Goal: Transaction & Acquisition: Purchase product/service

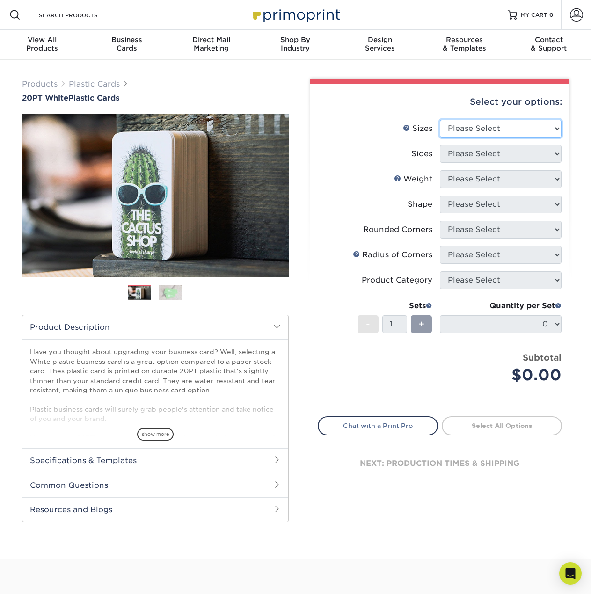
click at [481, 131] on select "Please Select 2" x 3.5" 2" x 8" 2.12" x 3.375" 2.5" x 2.5" 4.25" x 6"" at bounding box center [501, 129] width 122 height 18
select select "2.00x3.50"
click at [440, 120] on select "Please Select 2" x 3.5" 2" x 8" 2.12" x 3.375" 2.5" x 2.5" 4.25" x 6"" at bounding box center [501, 129] width 122 height 18
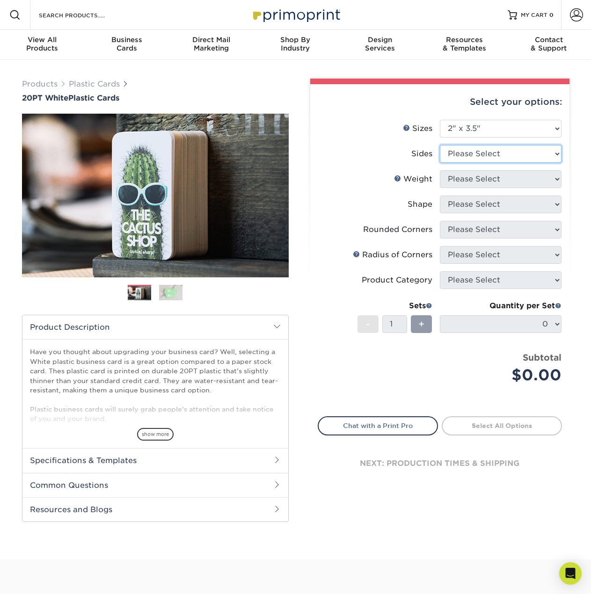
click at [504, 155] on select "Please Select Print Both Sides Print Front Only" at bounding box center [501, 154] width 122 height 18
select select "13abbda7-1d64-4f25-8bb2-c179b224825d"
click at [440, 145] on select "Please Select Print Both Sides Print Front Only" at bounding box center [501, 154] width 122 height 18
click at [506, 178] on select "Please Select 20PT White Plastic" at bounding box center [501, 179] width 122 height 18
select select "20PT White Plastic"
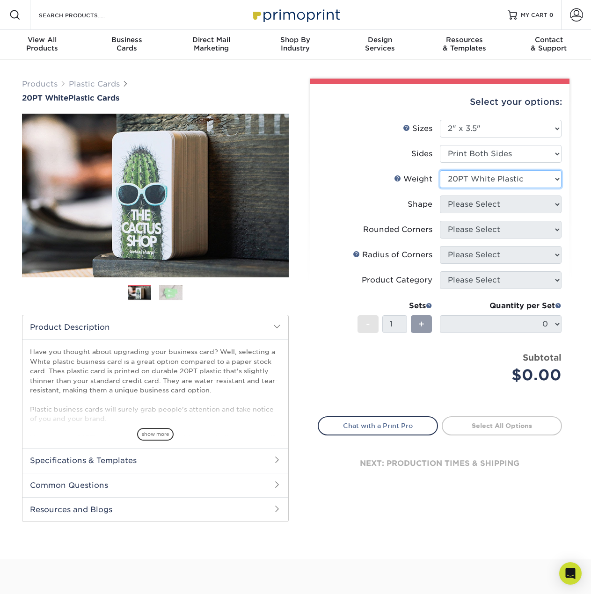
click at [440, 170] on select "Please Select 20PT White Plastic" at bounding box center [501, 179] width 122 height 18
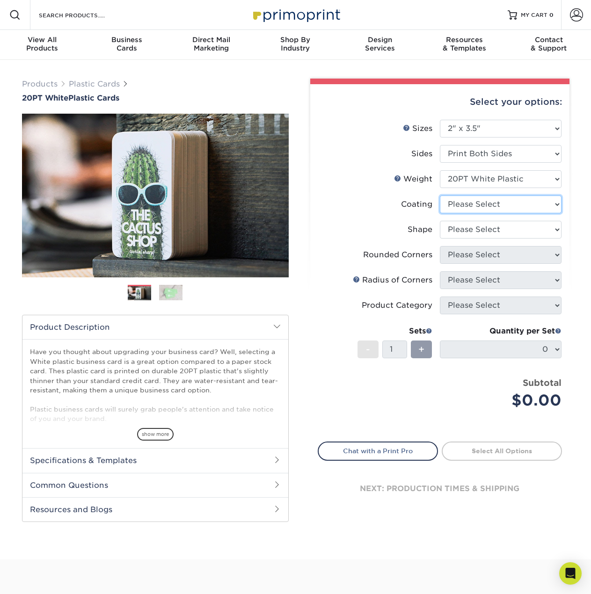
click at [502, 204] on select at bounding box center [501, 204] width 122 height 18
click at [499, 229] on select "Please Select Oval Standard" at bounding box center [501, 230] width 122 height 18
select select "standard"
click at [440, 221] on select "Please Select Oval Standard" at bounding box center [501, 230] width 122 height 18
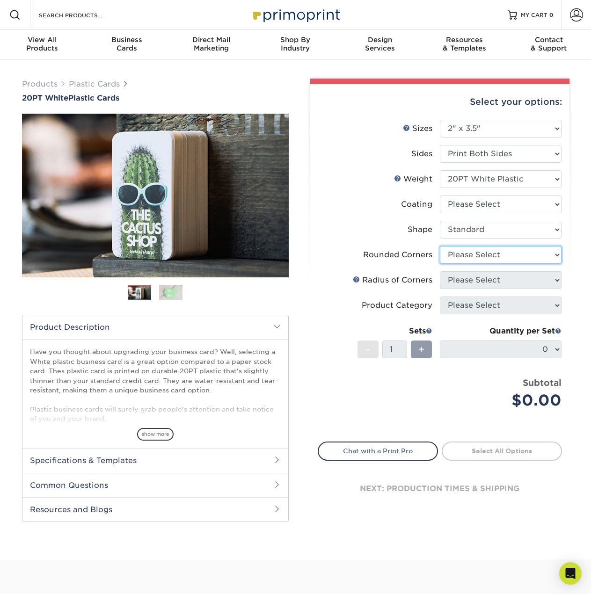
click at [497, 258] on select "Please Select Yes - Round 4 Corners" at bounding box center [501, 255] width 122 height 18
click at [440, 246] on select "Please Select Yes - Round 4 Corners" at bounding box center [501, 255] width 122 height 18
click at [501, 281] on select "Please Select" at bounding box center [501, 280] width 122 height 18
click at [357, 279] on link at bounding box center [356, 278] width 7 height 7
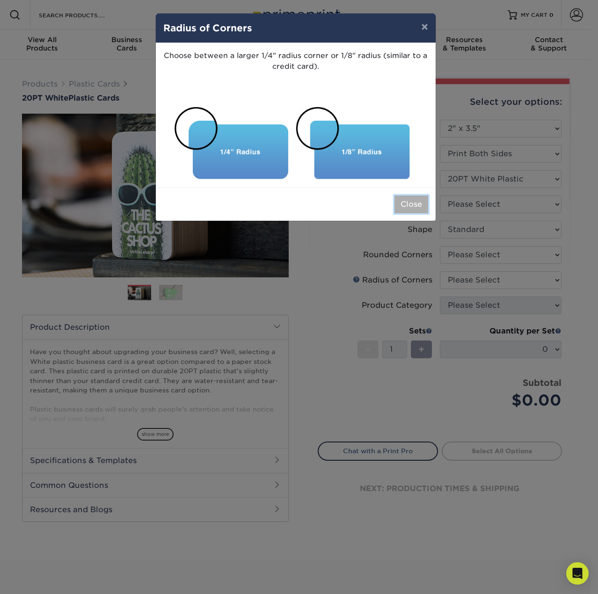
click at [423, 199] on button "Close" at bounding box center [411, 204] width 34 height 18
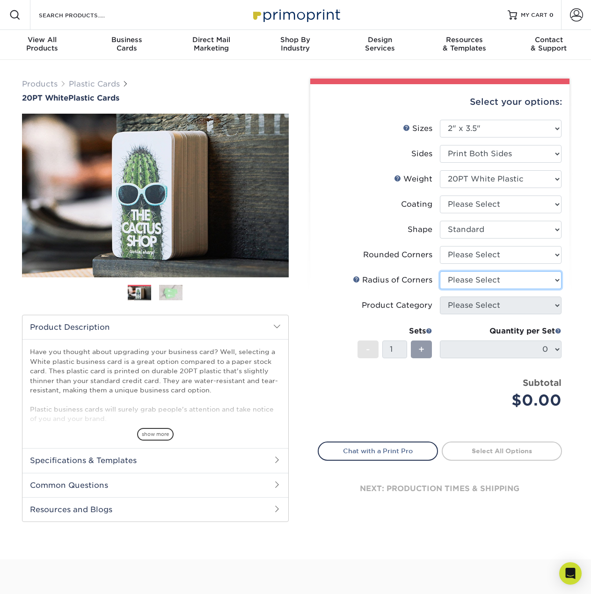
click at [464, 275] on select "Please Select" at bounding box center [501, 280] width 122 height 18
click at [475, 250] on select "Please Select Yes - Round 4 Corners" at bounding box center [501, 255] width 122 height 18
click at [440, 246] on select "Please Select Yes - Round 4 Corners" at bounding box center [501, 255] width 122 height 18
click at [484, 256] on select "Please Select Yes - Round 4 Corners" at bounding box center [501, 255] width 122 height 18
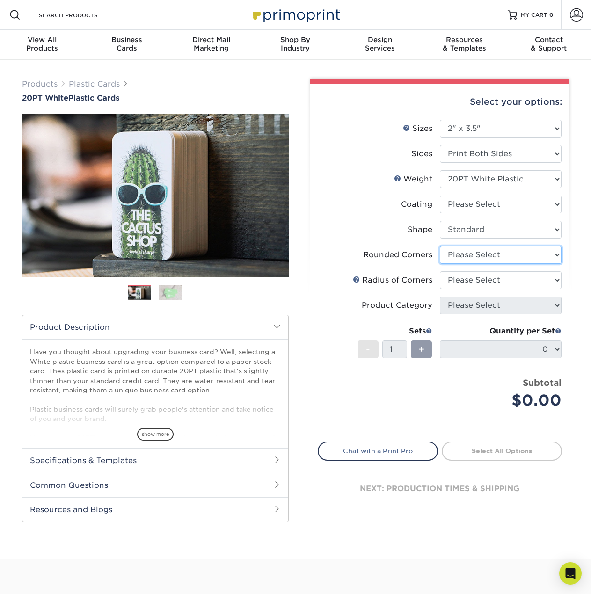
click at [496, 254] on select "Please Select Yes - Round 4 Corners" at bounding box center [501, 255] width 122 height 18
click at [440, 246] on select "Please Select Yes - Round 4 Corners" at bounding box center [501, 255] width 122 height 18
select select "-1"
click at [508, 204] on select at bounding box center [501, 204] width 122 height 18
select select "3e7618de-abca-4bda-9f97-8b9129e913d8"
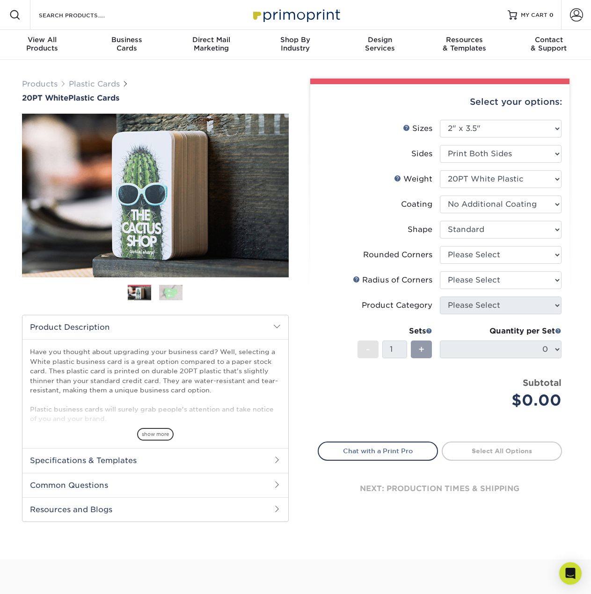
click at [440, 195] on select at bounding box center [501, 204] width 122 height 18
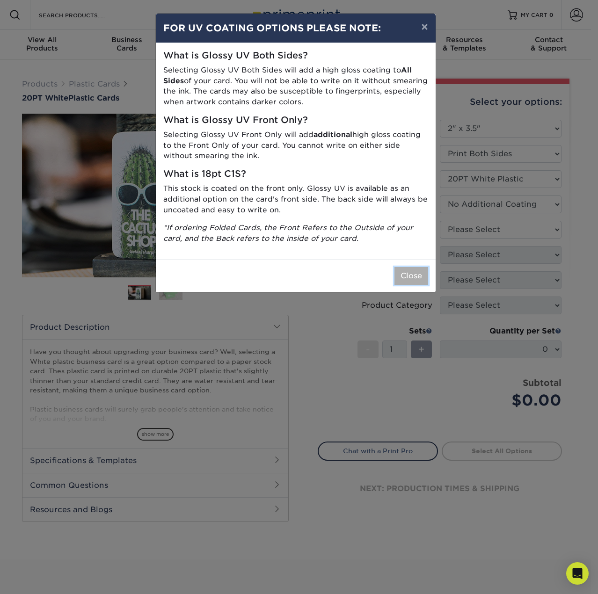
click at [410, 275] on button "Close" at bounding box center [411, 276] width 34 height 18
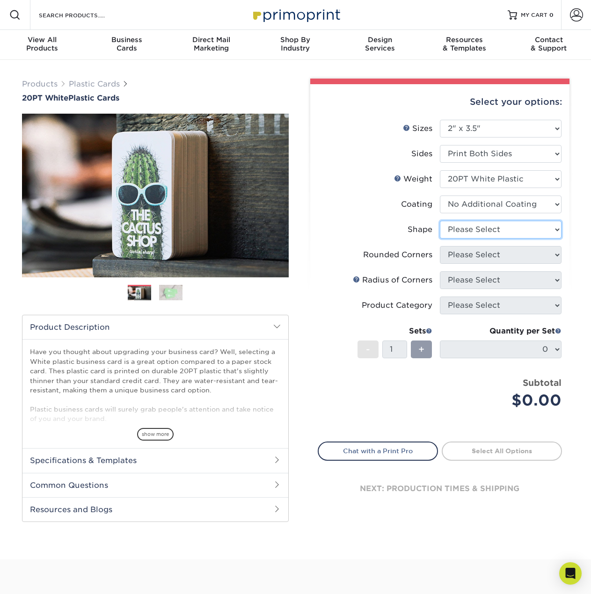
click at [507, 236] on select "Please Select Oval Standard" at bounding box center [501, 230] width 122 height 18
select select "standard"
click at [440, 221] on select "Please Select Oval Standard" at bounding box center [501, 230] width 122 height 18
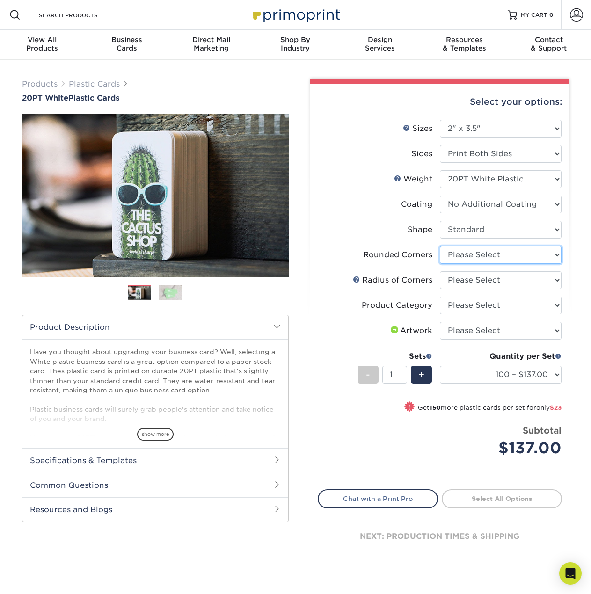
click at [490, 251] on select "Please Select Yes - Round 4 Corners" at bounding box center [501, 255] width 122 height 18
select select "7672df9e-0e0a-464d-8e1f-920c575e4da3"
click at [440, 246] on select "Please Select Yes - Round 4 Corners" at bounding box center [501, 255] width 122 height 18
click at [486, 280] on select "Please Select Rounded 1/8" Rounded 1/4"" at bounding box center [501, 280] width 122 height 18
select select "589680c7-ee9a-431b-9d12-d7aeb1386a97"
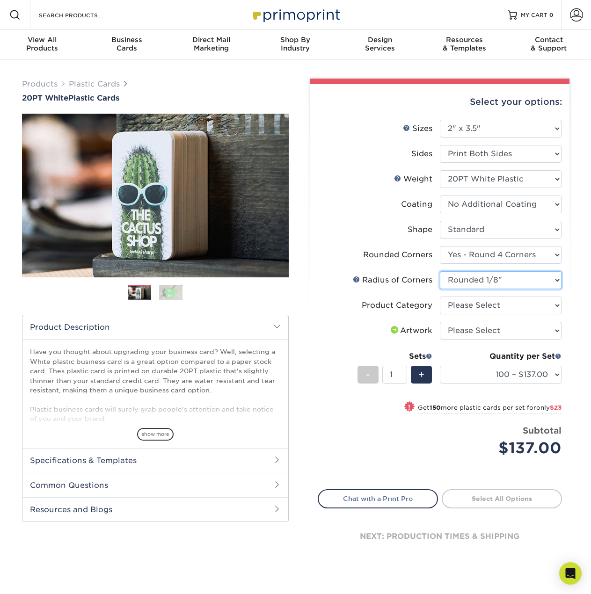
click at [440, 271] on select "Please Select Rounded 1/8" Rounded 1/4"" at bounding box center [501, 280] width 122 height 18
click at [354, 281] on link at bounding box center [356, 278] width 7 height 7
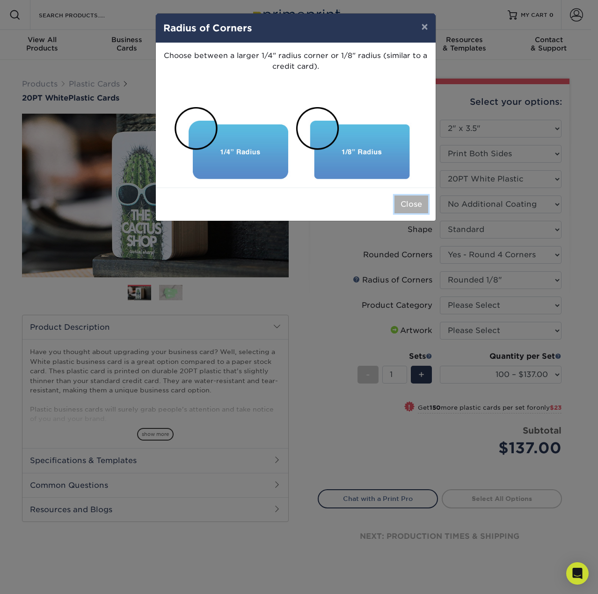
click at [410, 202] on button "Close" at bounding box center [411, 204] width 34 height 18
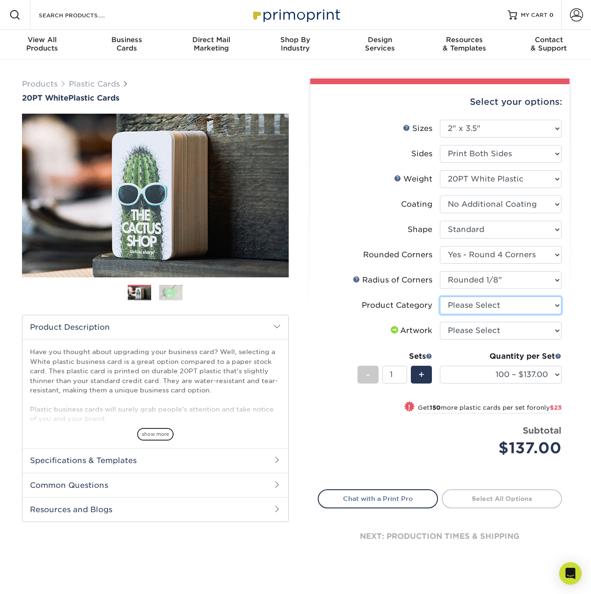
click at [504, 305] on select "Please Select Business Cards" at bounding box center [501, 305] width 122 height 18
select select "3b5148f1-0588-4f88-a218-97bcfdce65c1"
click at [440, 296] on select "Please Select Business Cards" at bounding box center [501, 305] width 122 height 18
click at [498, 331] on select "Please Select I will upload files I need a design - $100" at bounding box center [501, 331] width 122 height 18
select select "upload"
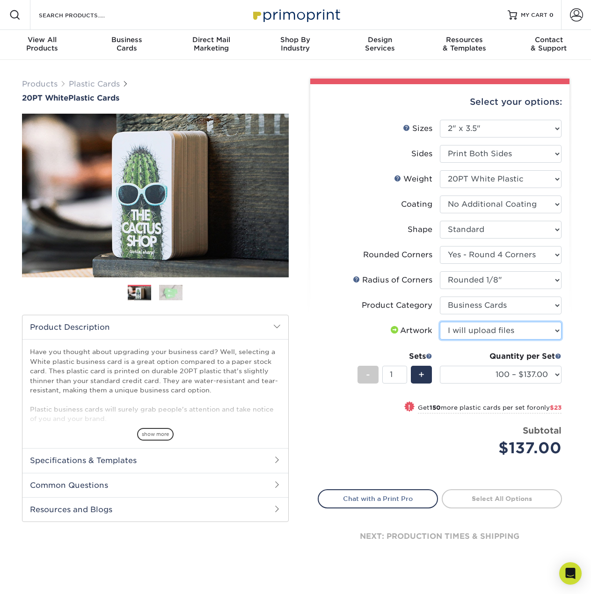
click at [440, 322] on select "Please Select I will upload files I need a design - $100" at bounding box center [501, 331] width 122 height 18
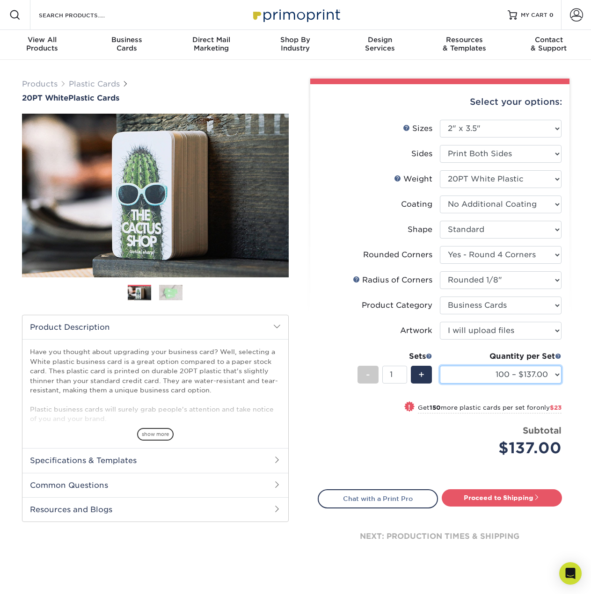
click at [497, 372] on select "100 – $137.00 250 – $160.00 500 – $195.00 1000 – $226.00 2500 – $540.00 5000 – …" at bounding box center [501, 375] width 122 height 18
click at [440, 366] on select "100 – $137.00 250 – $160.00 500 – $195.00 1000 – $226.00 2500 – $540.00 5000 – …" at bounding box center [501, 375] width 122 height 18
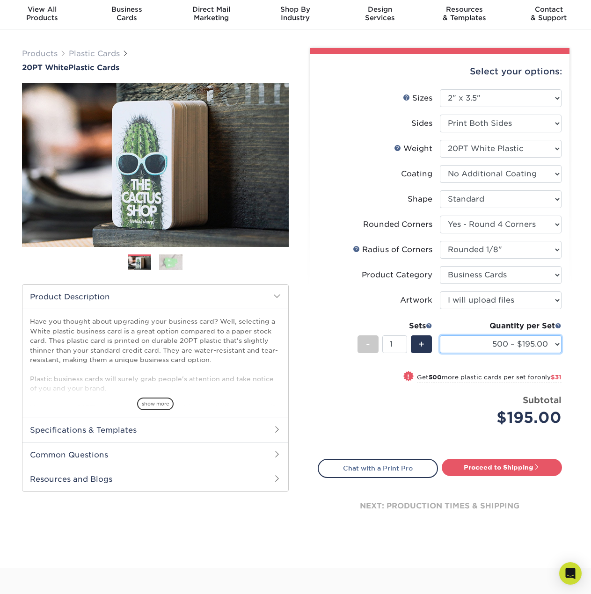
scroll to position [47, 0]
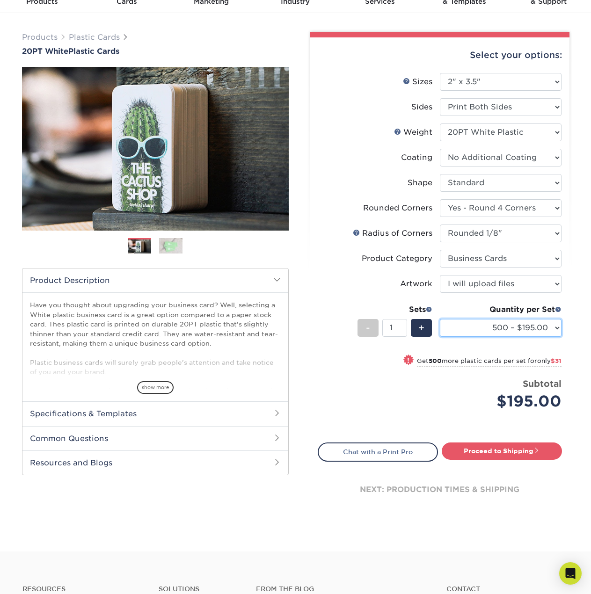
click at [555, 322] on select "100 – $137.00 250 – $160.00 500 – $195.00 1000 – $226.00 2500 – $540.00 5000 – …" at bounding box center [501, 328] width 122 height 18
select select "1000 – $226.00"
click at [440, 319] on select "100 – $137.00 250 – $160.00 500 – $195.00 1000 – $226.00 2500 – $540.00 5000 – …" at bounding box center [501, 328] width 122 height 18
click at [508, 452] on link "Proceed to Shipping" at bounding box center [501, 450] width 120 height 17
type input "Set 1"
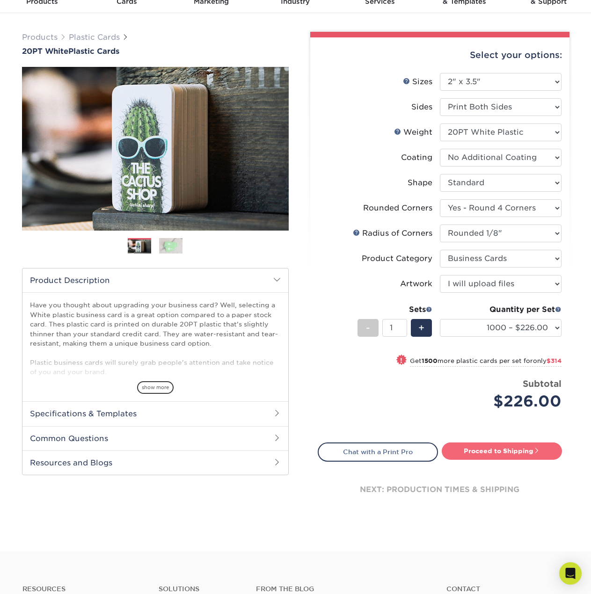
select select "a2e47ad0-6bc7-4aa6-94c5-dda1c3cfac49"
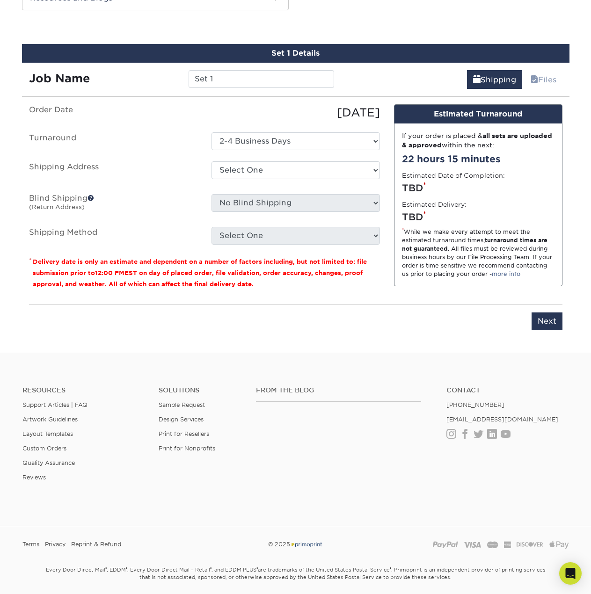
scroll to position [515, 0]
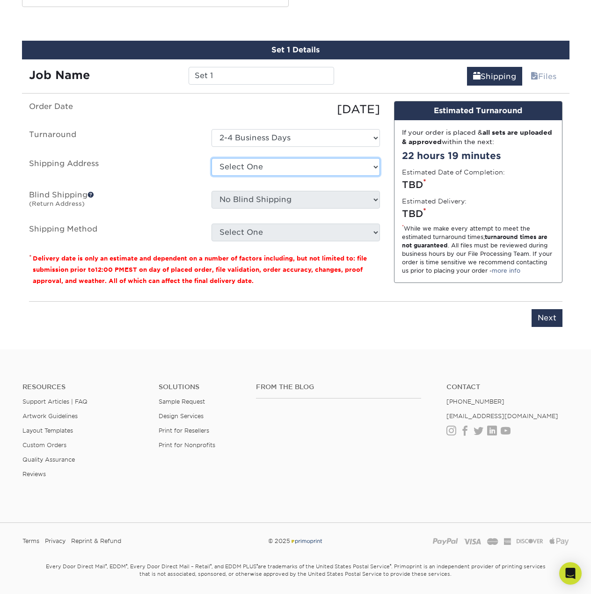
click at [283, 164] on select "Select One + Add New Address - Login" at bounding box center [295, 167] width 168 height 18
select select "newaddress"
click at [211, 158] on select "Select One + Add New Address - Login" at bounding box center [295, 167] width 168 height 18
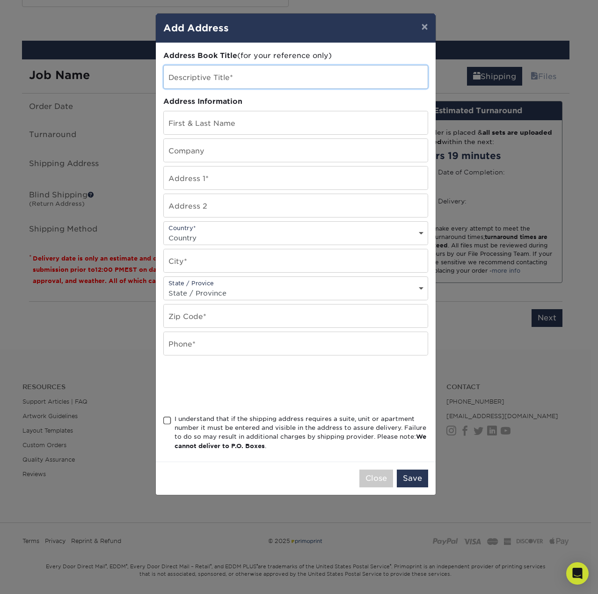
click at [248, 79] on input "text" at bounding box center [296, 76] width 264 height 23
type input "CPA"
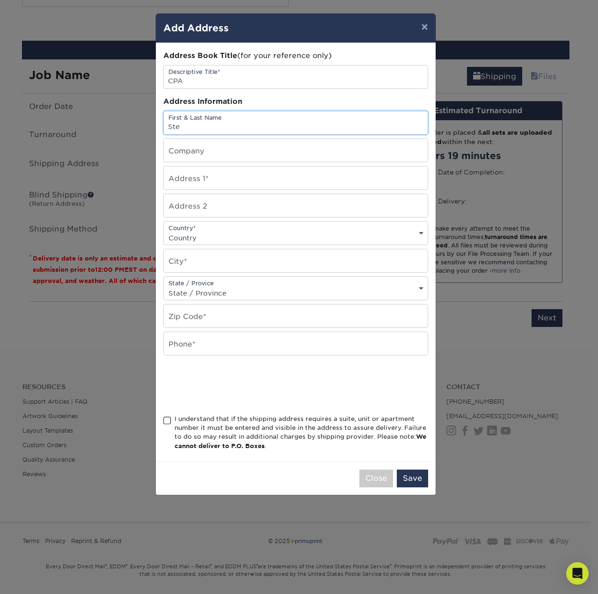
type input "[PERSON_NAME]"
type input "[STREET_ADDRESS]"
type input "Ste. 102"
select select "US"
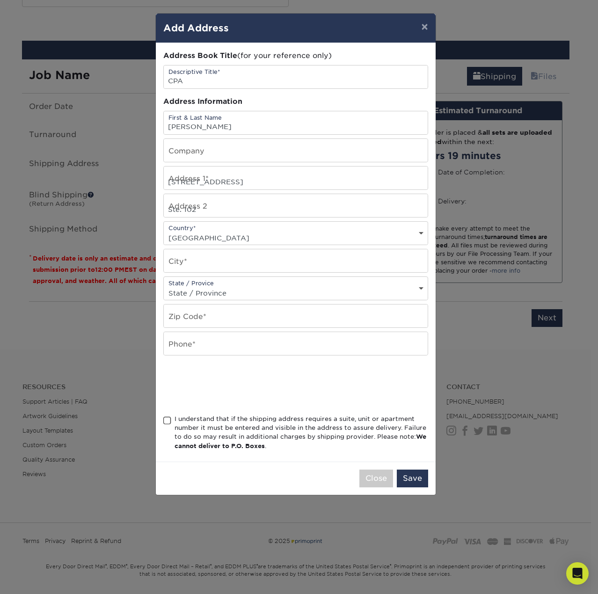
type input "[PERSON_NAME]"
select select "OK"
type input "73013"
click at [216, 153] on input "text" at bounding box center [296, 150] width 264 height 23
type input "Coppermark Public Adjusters"
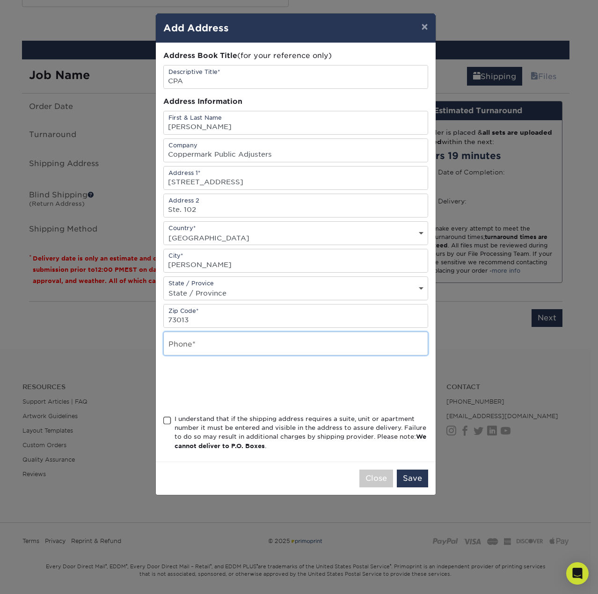
click at [243, 346] on input "text" at bounding box center [296, 343] width 264 height 23
type input "4053315313"
click at [168, 424] on span at bounding box center [167, 420] width 8 height 9
click at [0, 0] on input "I understand that if the shipping address requires a suite, unit or apartment n…" at bounding box center [0, 0] width 0 height 0
click at [421, 480] on button "Save" at bounding box center [412, 478] width 31 height 18
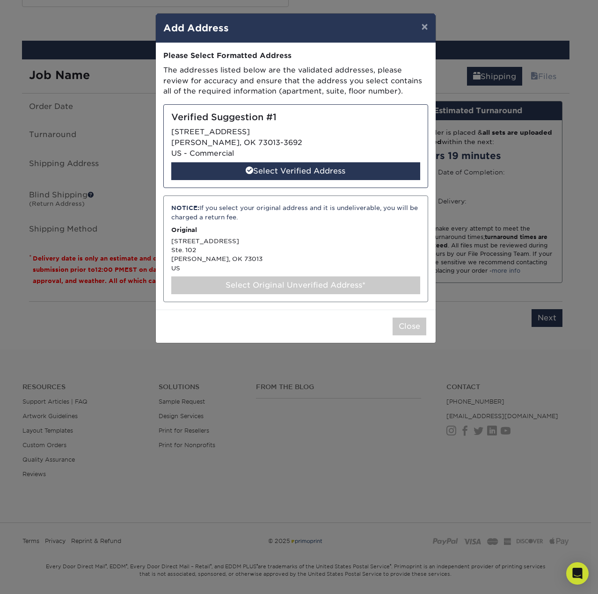
click at [309, 284] on div "Select Original Unverified Address*" at bounding box center [295, 285] width 249 height 18
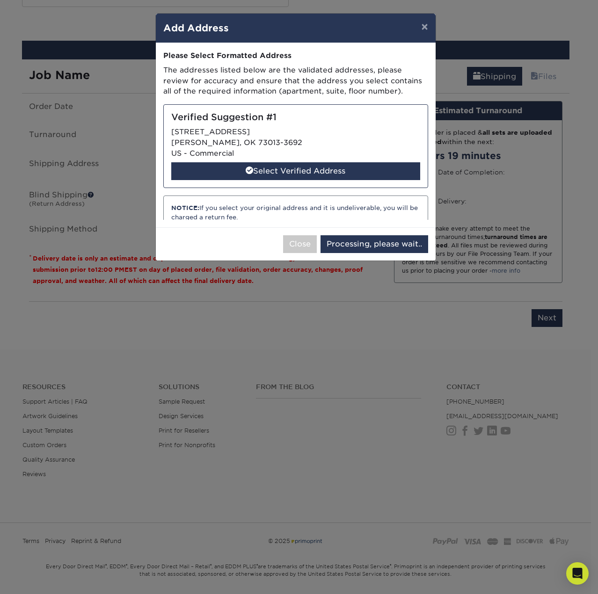
select select "286592"
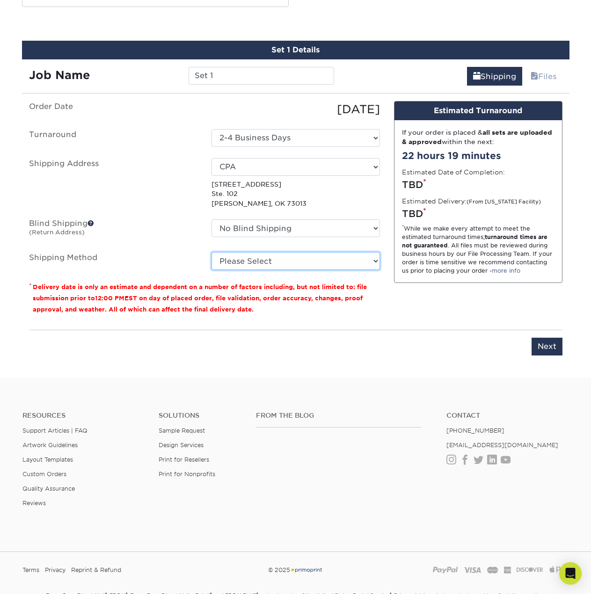
click at [329, 257] on select "Please Select Ground Shipping (+$8.96) 3 Day Shipping Service (+$24.29) 2 Day A…" at bounding box center [295, 261] width 168 height 18
select select "03"
click at [211, 252] on select "Please Select Ground Shipping (+$8.96) 3 Day Shipping Service (+$24.29) 2 Day A…" at bounding box center [295, 261] width 168 height 18
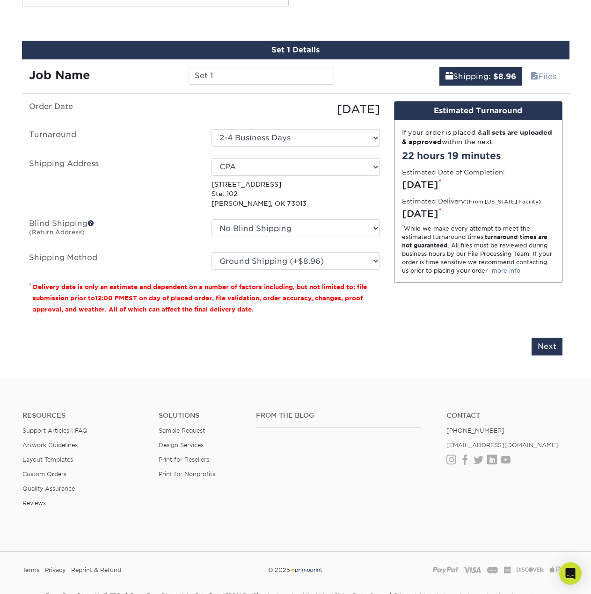
click at [402, 303] on div "Design Estimated Turnaround If your order is placed & all sets are uploaded & a…" at bounding box center [478, 211] width 182 height 221
click at [545, 348] on input "Next" at bounding box center [546, 347] width 31 height 18
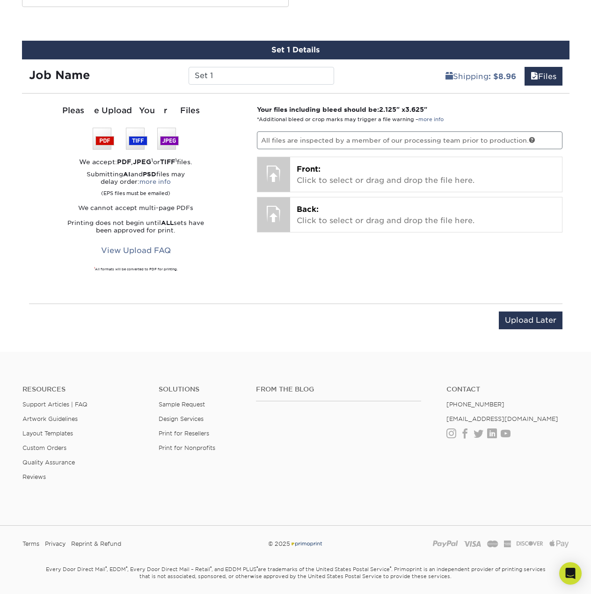
click at [268, 274] on div "Your files including bleed should be: 2.125 " x 3.625 " *Additional bleed or cr…" at bounding box center [409, 199] width 319 height 188
